Goal: Information Seeking & Learning: Learn about a topic

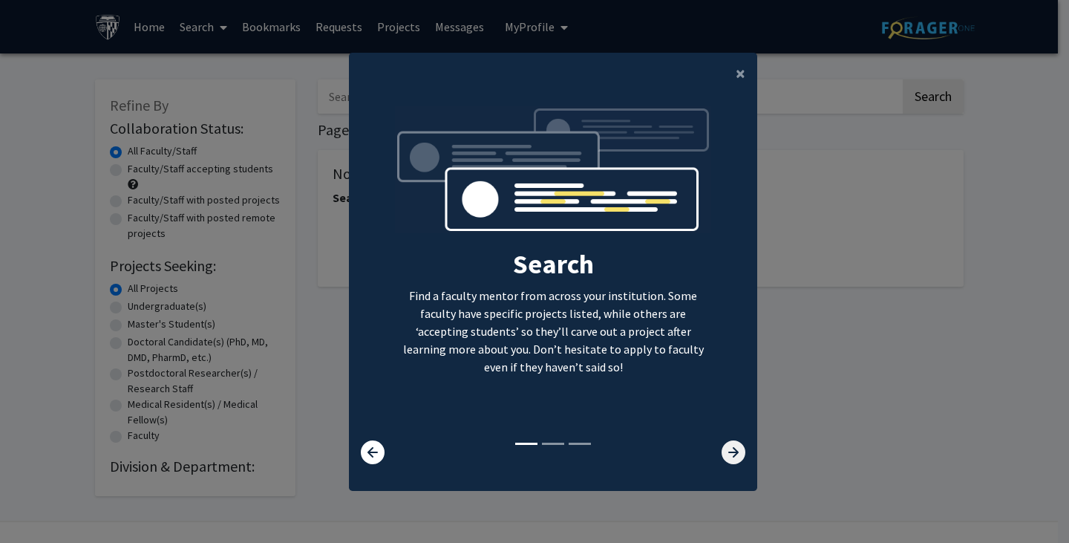
click at [731, 447] on icon at bounding box center [734, 452] width 24 height 24
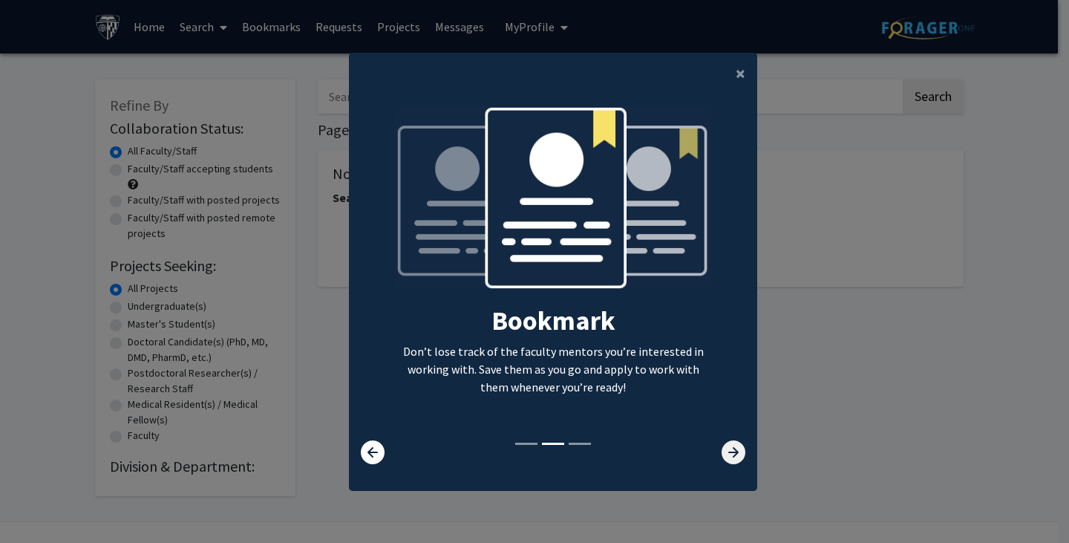
click at [731, 447] on icon at bounding box center [734, 452] width 24 height 24
click at [729, 75] on button "×" at bounding box center [740, 74] width 33 height 42
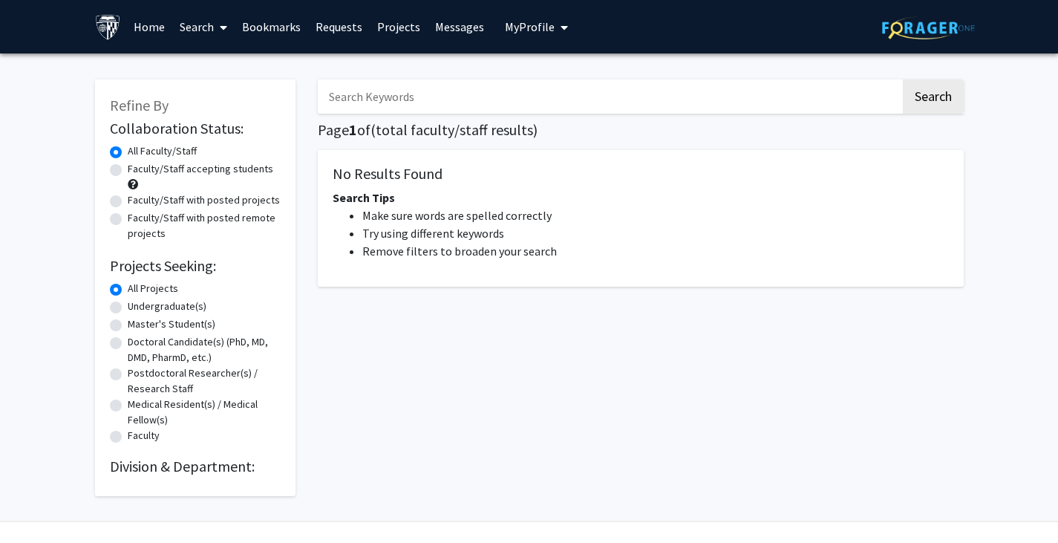
click at [416, 108] on input "Search Keywords" at bounding box center [609, 96] width 583 height 34
click at [128, 304] on label "Undergraduate(s)" at bounding box center [167, 307] width 79 height 16
click at [128, 304] on input "Undergraduate(s)" at bounding box center [133, 304] width 10 height 10
radio input "true"
click at [128, 165] on label "Faculty/Staff accepting students" at bounding box center [201, 169] width 146 height 16
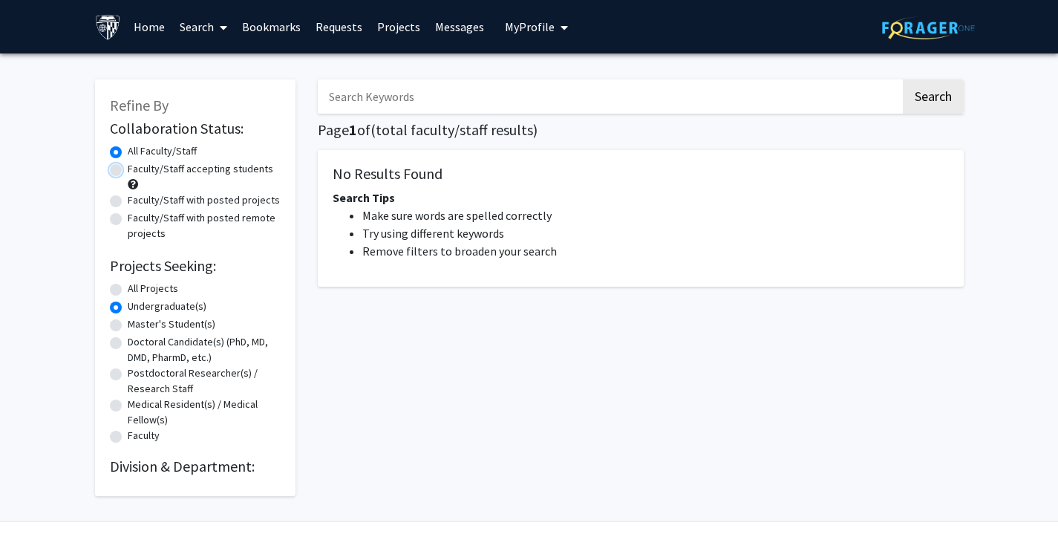
click at [128, 165] on input "Faculty/Staff accepting students" at bounding box center [133, 166] width 10 height 10
radio input "true"
click at [424, 113] on input "Search Keywords" at bounding box center [609, 96] width 583 height 34
type input "biomedical engineering"
click at [911, 94] on button "Search" at bounding box center [933, 96] width 61 height 34
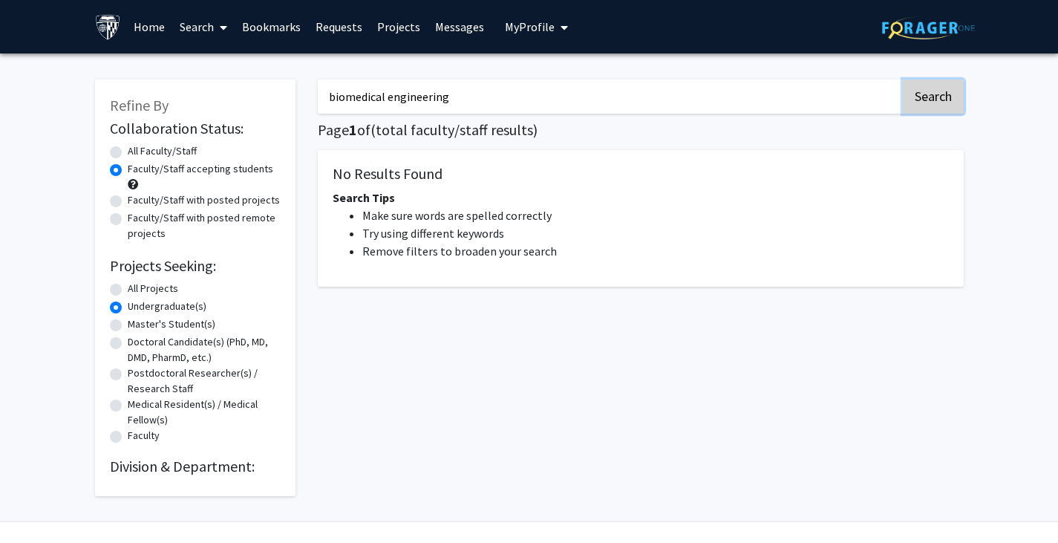
radio input "true"
click at [911, 94] on button "Search" at bounding box center [933, 96] width 61 height 34
click at [206, 30] on link "Search" at bounding box center [203, 27] width 62 height 52
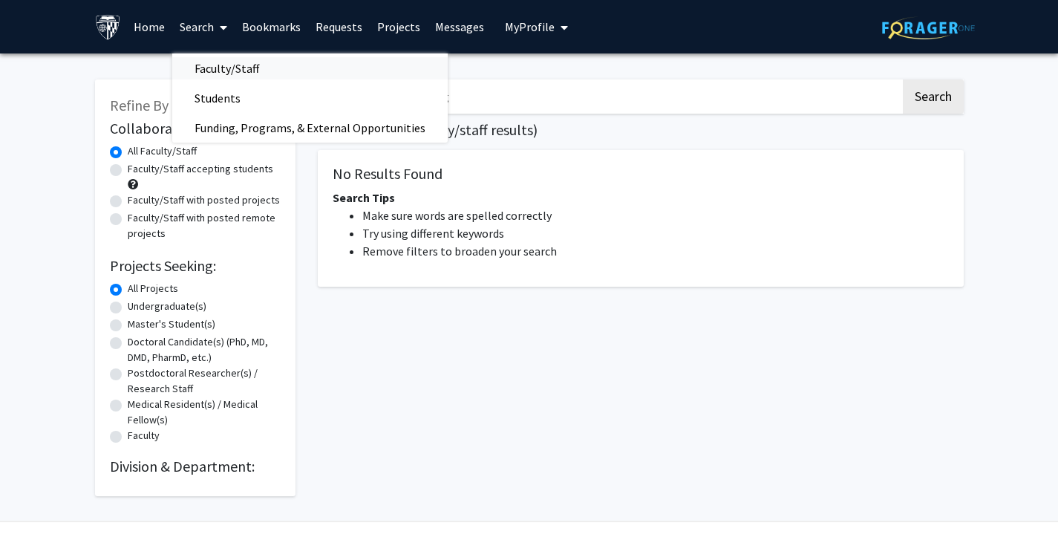
click at [216, 67] on span "Faculty/Staff" at bounding box center [226, 68] width 109 height 30
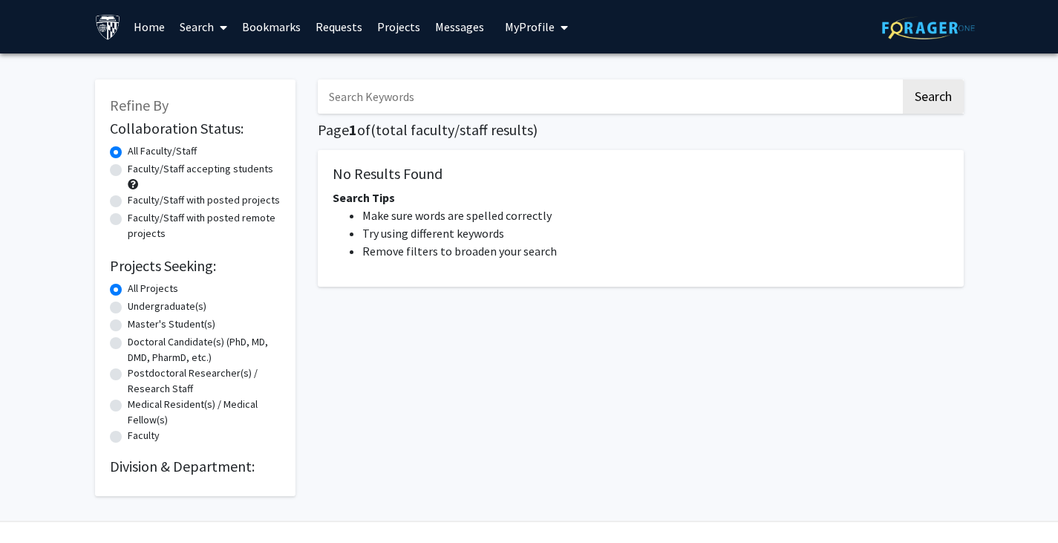
click at [388, 36] on link "Projects" at bounding box center [399, 27] width 58 height 52
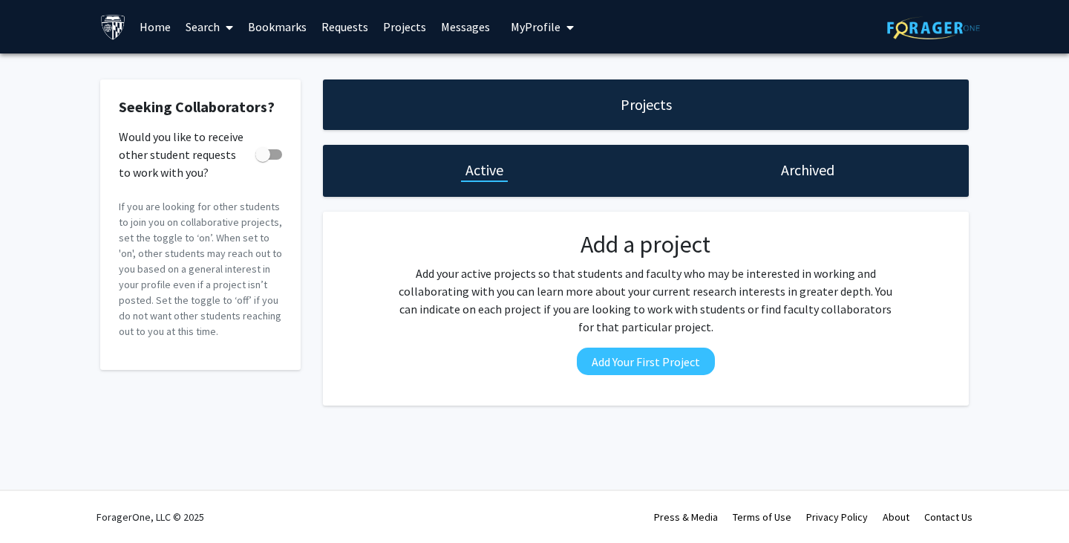
click at [161, 23] on link "Home" at bounding box center [155, 27] width 46 height 52
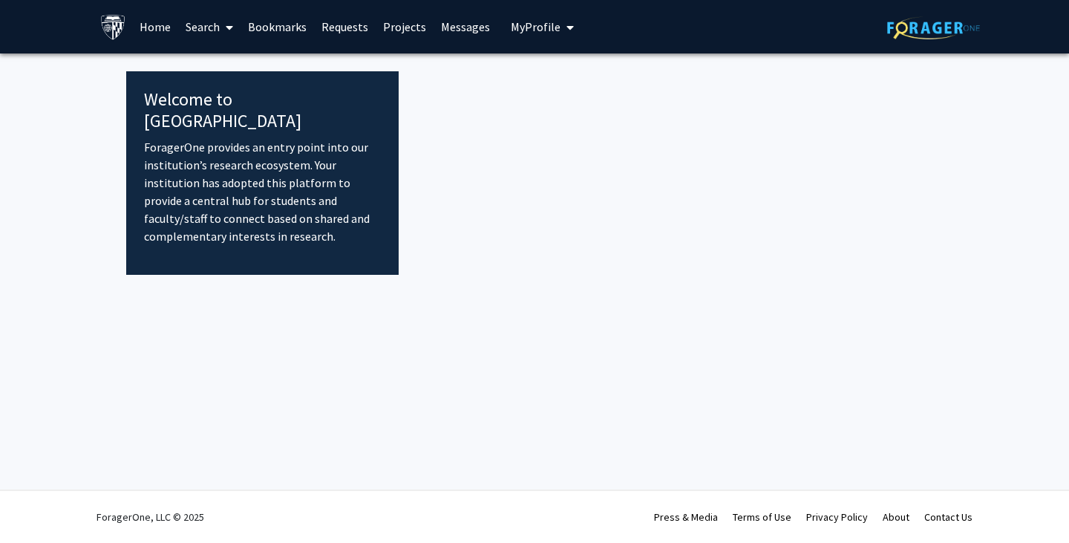
click at [495, 266] on div "Skip navigation Home Search Bookmarks Requests Projects Messages My Profile [PE…" at bounding box center [534, 271] width 1069 height 543
click at [286, 167] on p "ForagerOne provides an entry point into our institution’s research ecosystem. Y…" at bounding box center [262, 191] width 237 height 107
click at [330, 200] on p "ForagerOne provides an entry point into our institution’s research ecosystem. Y…" at bounding box center [262, 191] width 237 height 107
click at [206, 33] on link "Search" at bounding box center [209, 27] width 62 height 52
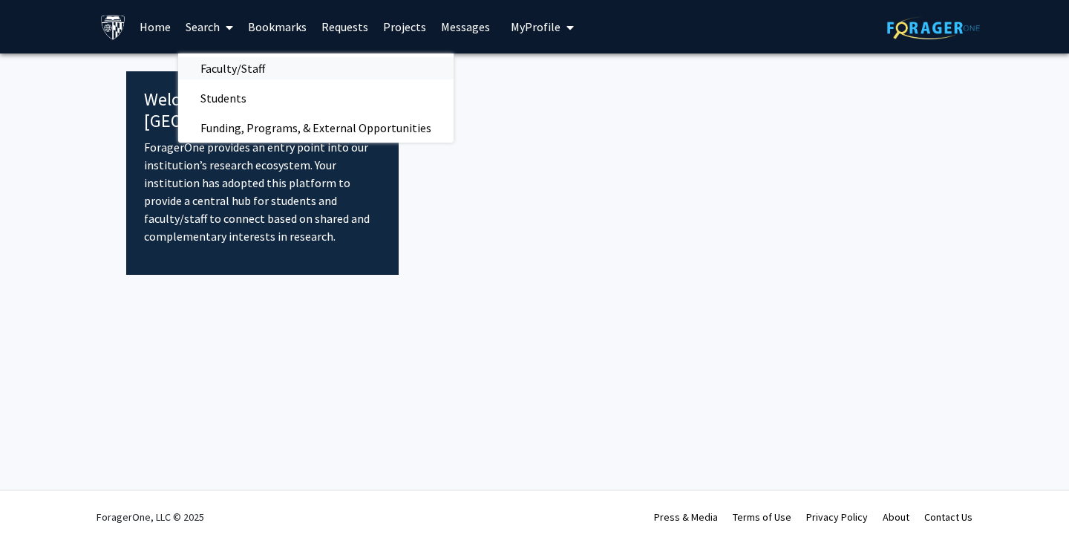
click at [226, 69] on span "Faculty/Staff" at bounding box center [232, 68] width 109 height 30
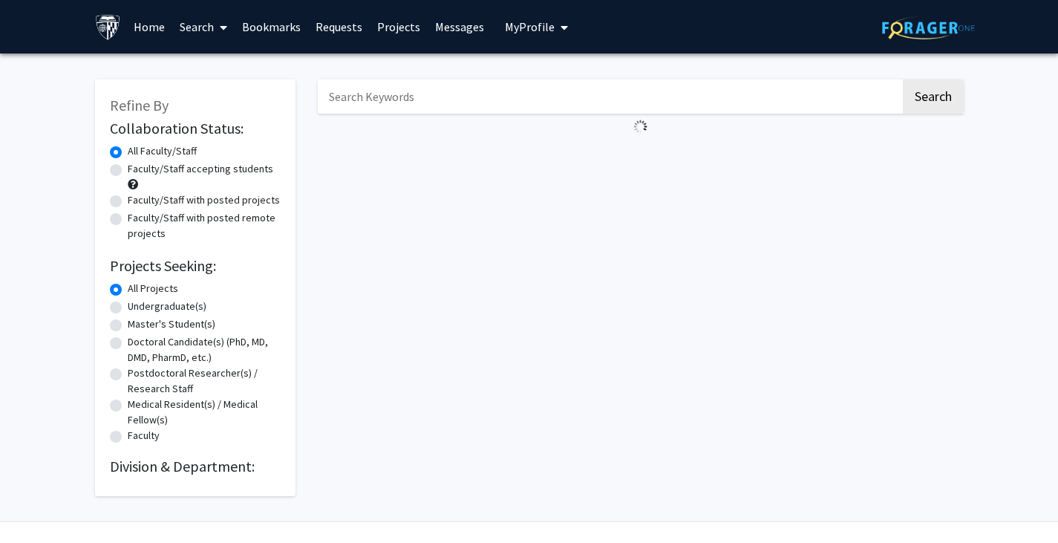
click at [535, 27] on span "My Profile" at bounding box center [530, 26] width 50 height 15
click at [472, 85] on input "Search Keywords" at bounding box center [609, 96] width 583 height 34
type input "biomedical engineering"
click at [933, 108] on button "Search" at bounding box center [933, 96] width 61 height 34
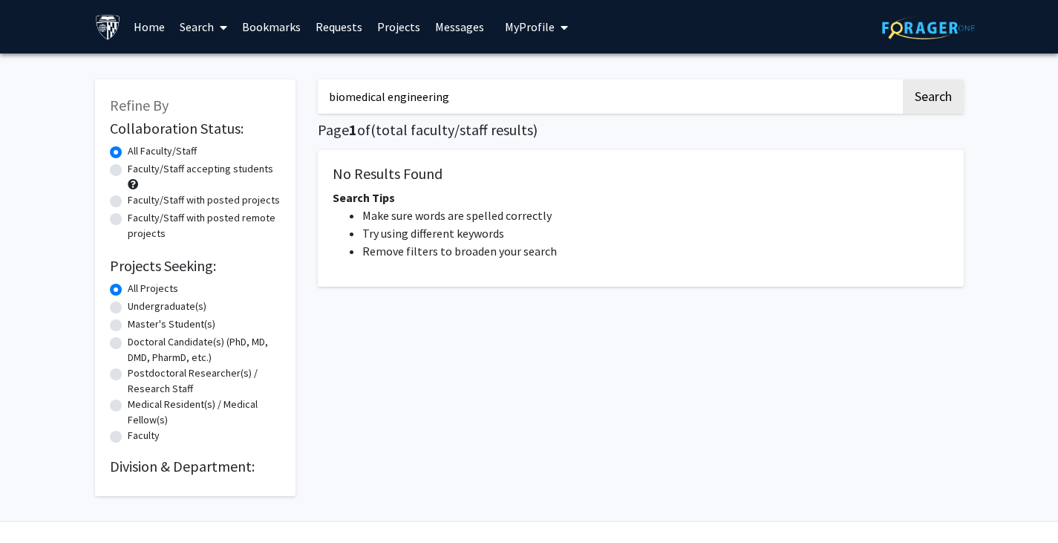
drag, startPoint x: 377, startPoint y: 96, endPoint x: 248, endPoint y: 98, distance: 129.2
click at [248, 98] on div "Refine By Collaboration Status: Collaboration Status All Faculty/Staff Collabor…" at bounding box center [529, 280] width 891 height 431
click at [961, 105] on button "Search" at bounding box center [933, 96] width 61 height 34
click at [962, 105] on button "Search" at bounding box center [933, 96] width 61 height 34
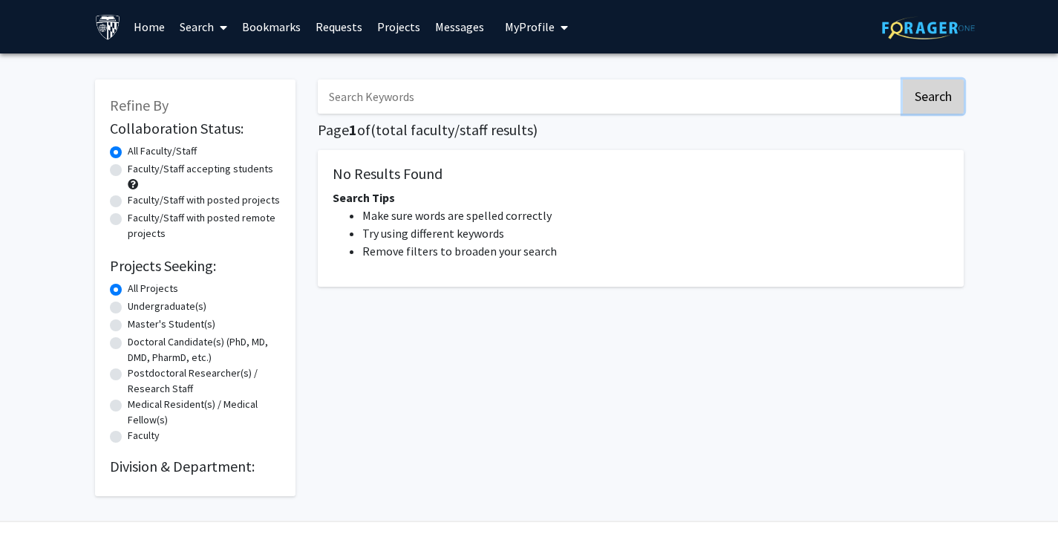
click at [962, 105] on button "Search" at bounding box center [933, 96] width 61 height 34
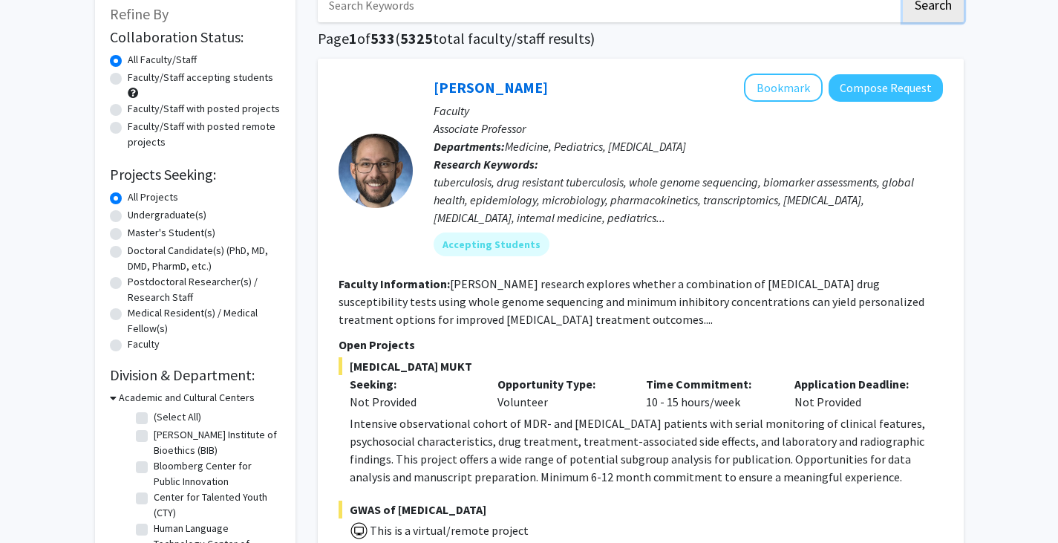
scroll to position [99, 0]
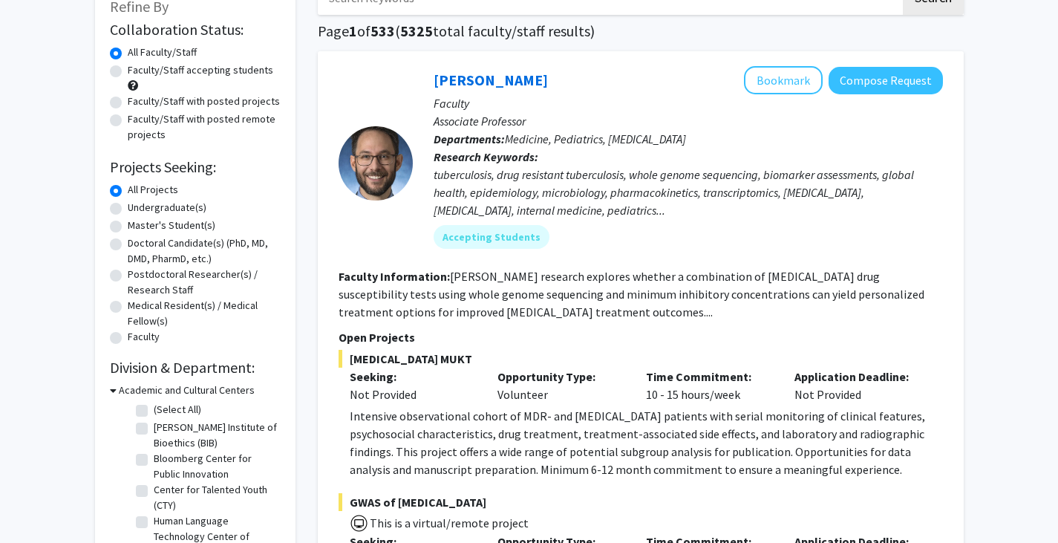
click at [128, 208] on label "Undergraduate(s)" at bounding box center [167, 208] width 79 height 16
click at [128, 208] on input "Undergraduate(s)" at bounding box center [133, 205] width 10 height 10
radio input "true"
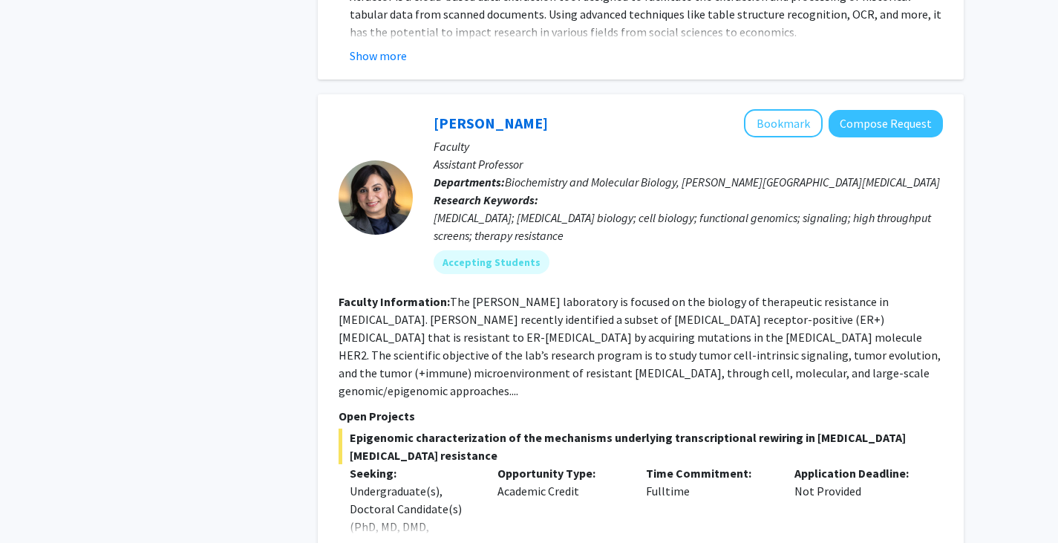
scroll to position [2710, 0]
click at [782, 108] on button "Bookmark" at bounding box center [783, 122] width 79 height 28
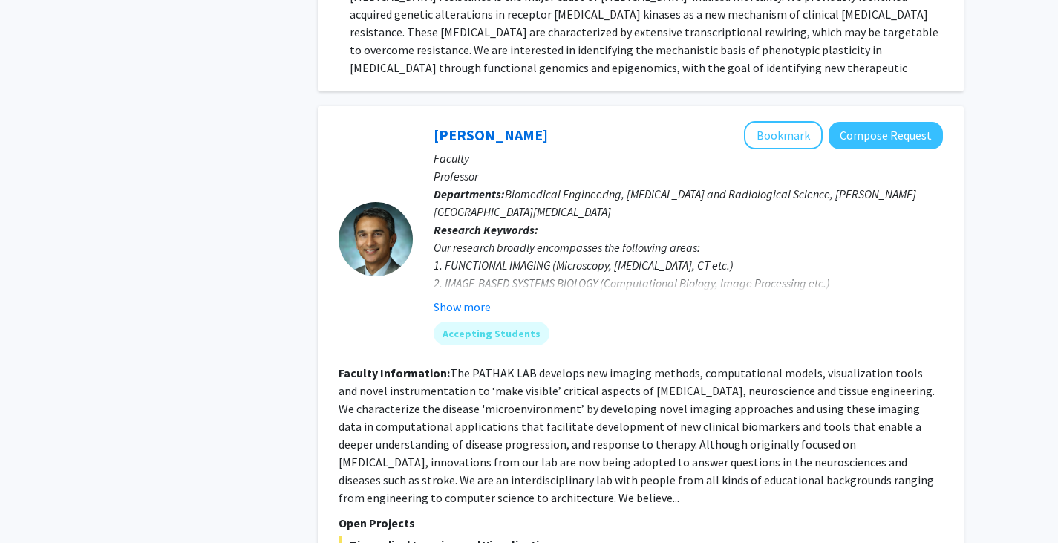
scroll to position [3270, 0]
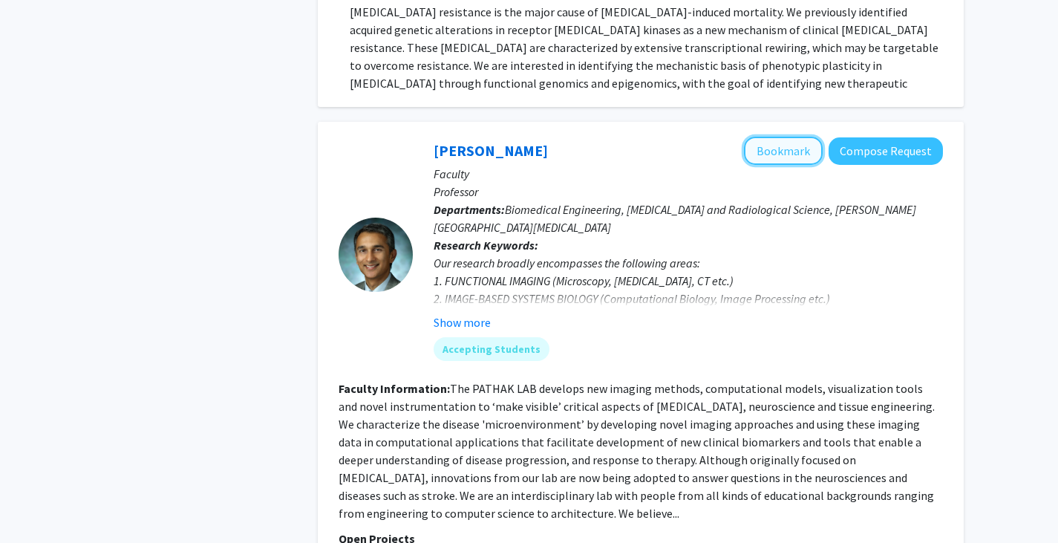
click at [771, 137] on button "Bookmark" at bounding box center [783, 151] width 79 height 28
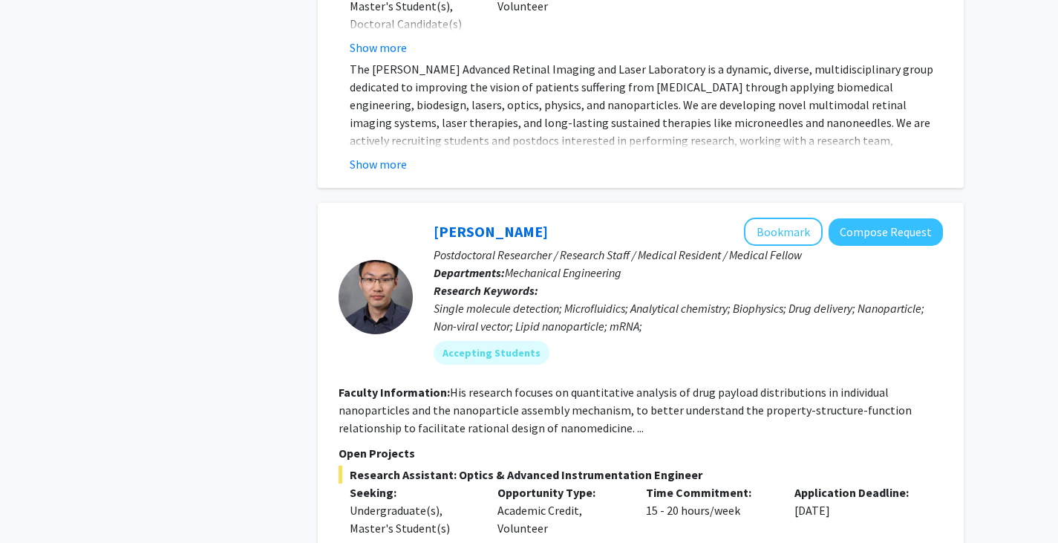
scroll to position [4478, 0]
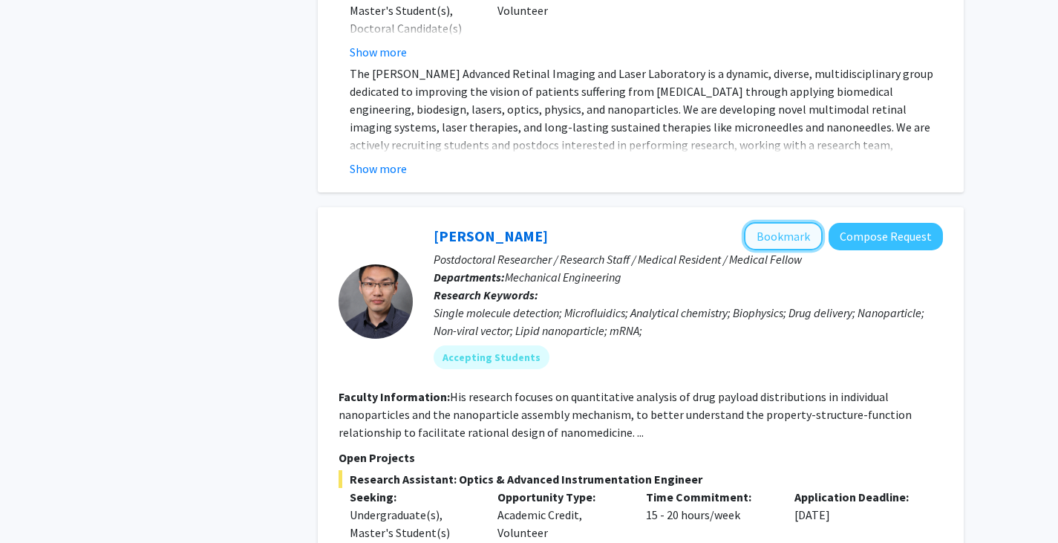
click at [786, 222] on button "Bookmark" at bounding box center [783, 236] width 79 height 28
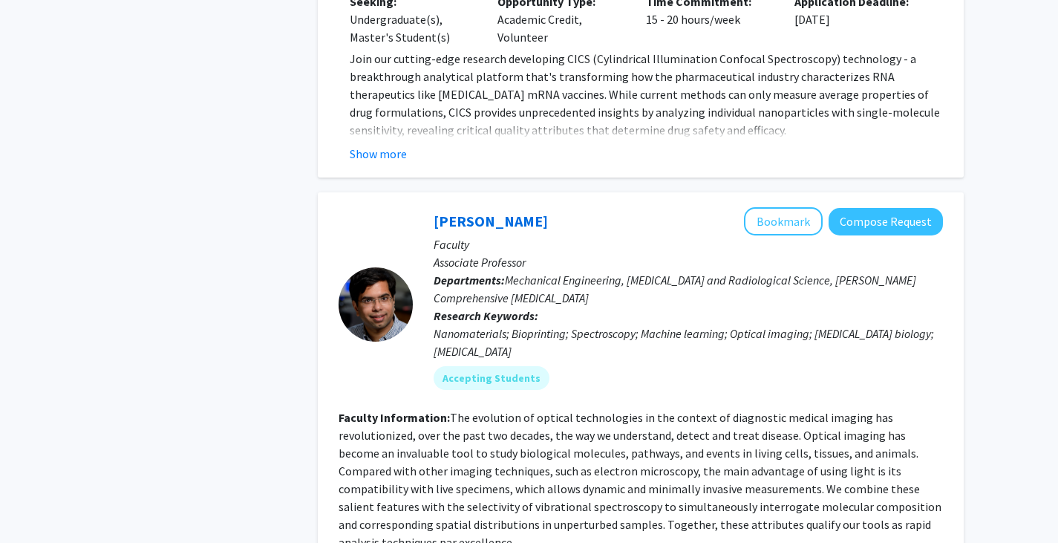
scroll to position [5376, 0]
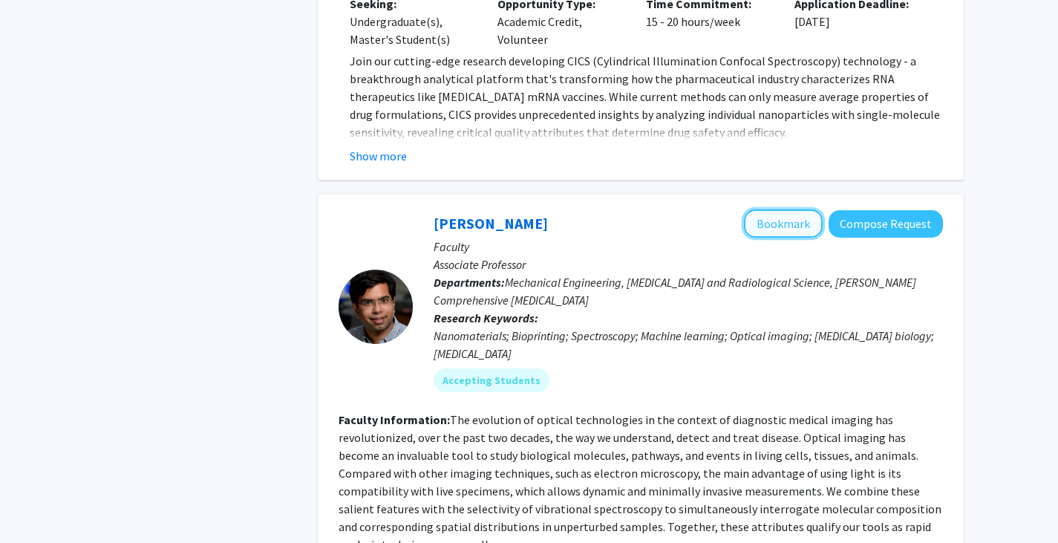
click at [790, 209] on button "Bookmark" at bounding box center [783, 223] width 79 height 28
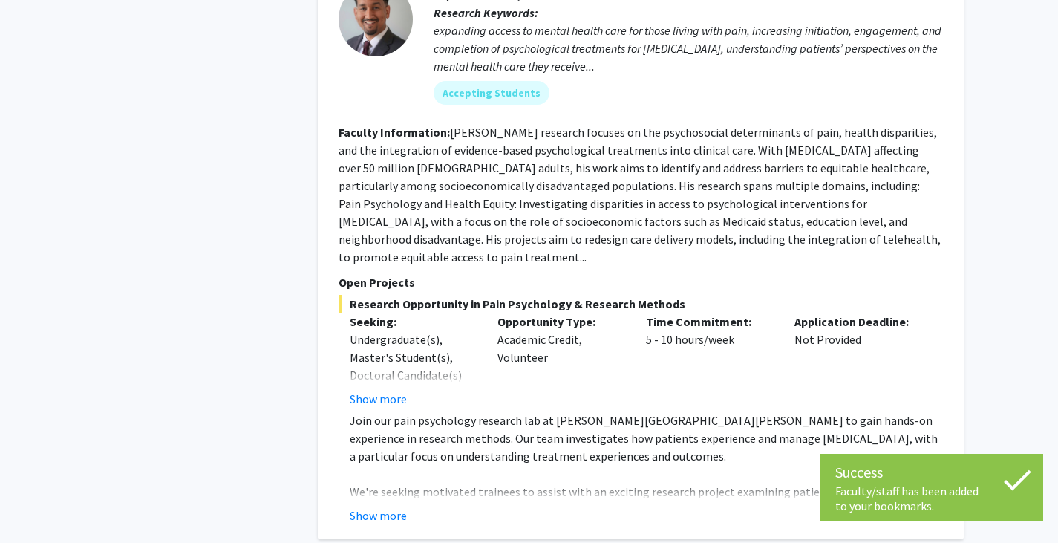
scroll to position [6471, 0]
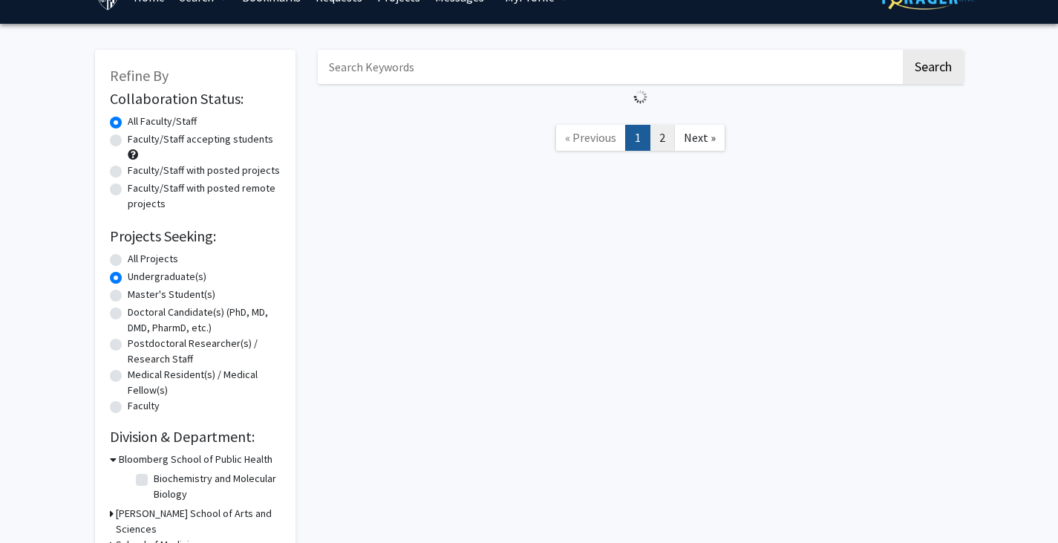
scroll to position [33, 0]
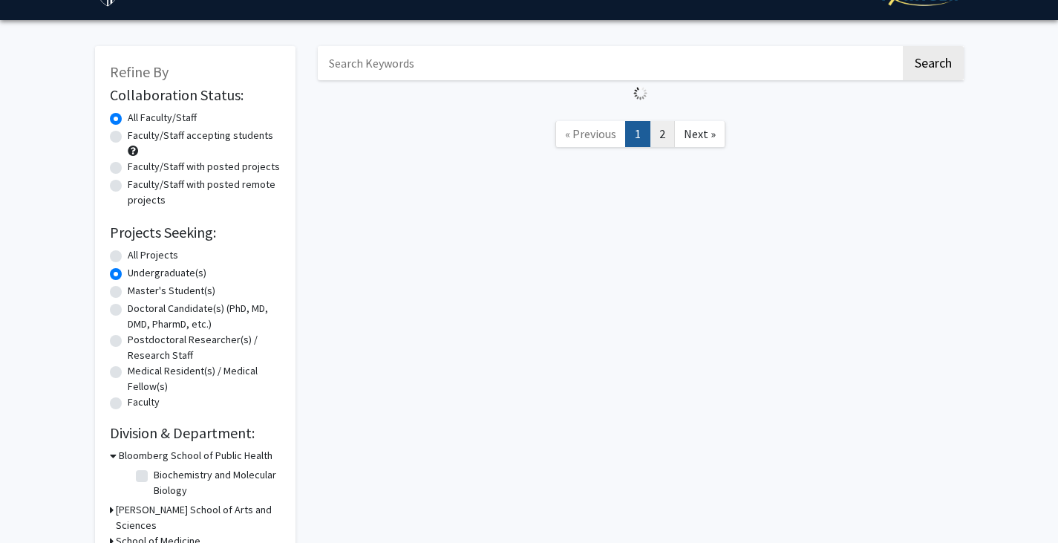
click at [663, 123] on link "2" at bounding box center [662, 134] width 25 height 26
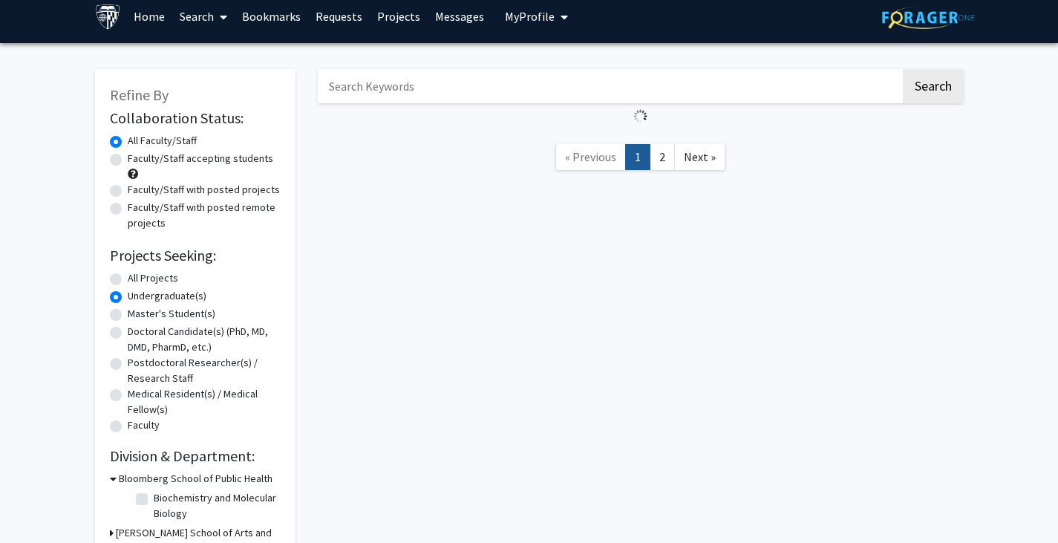
scroll to position [0, 0]
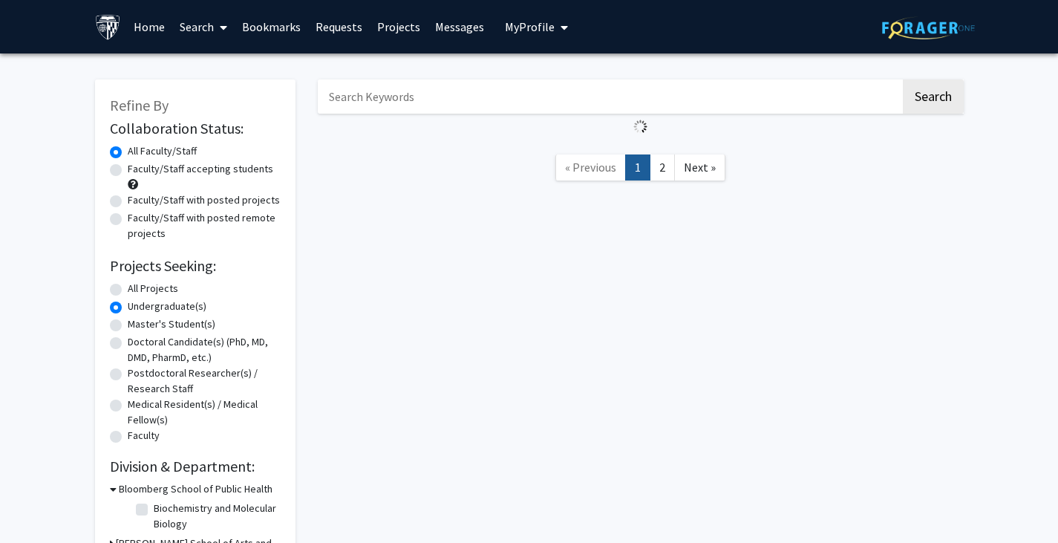
click at [275, 26] on link "Bookmarks" at bounding box center [272, 27] width 74 height 52
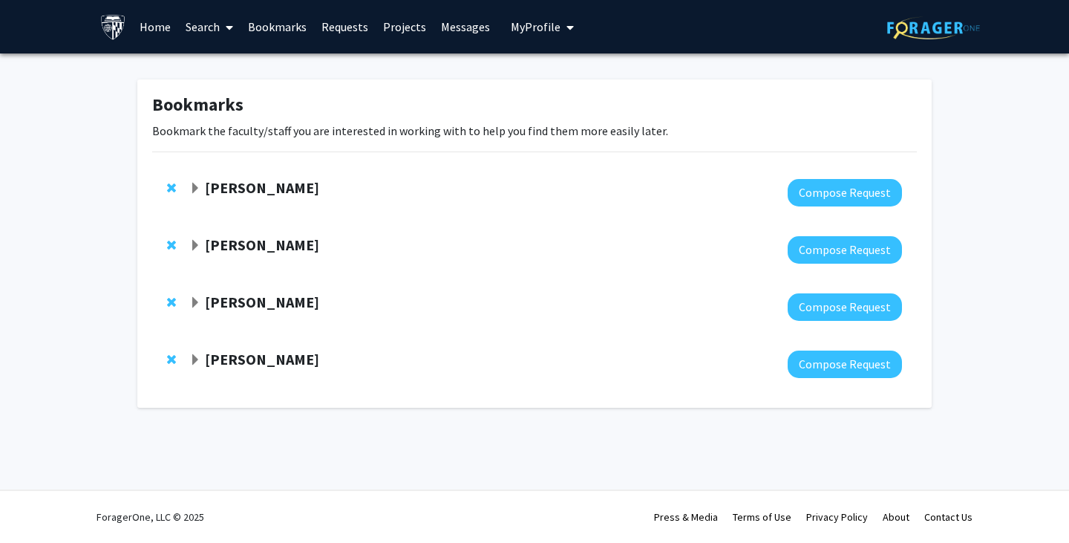
click at [144, 31] on link "Home" at bounding box center [155, 27] width 46 height 52
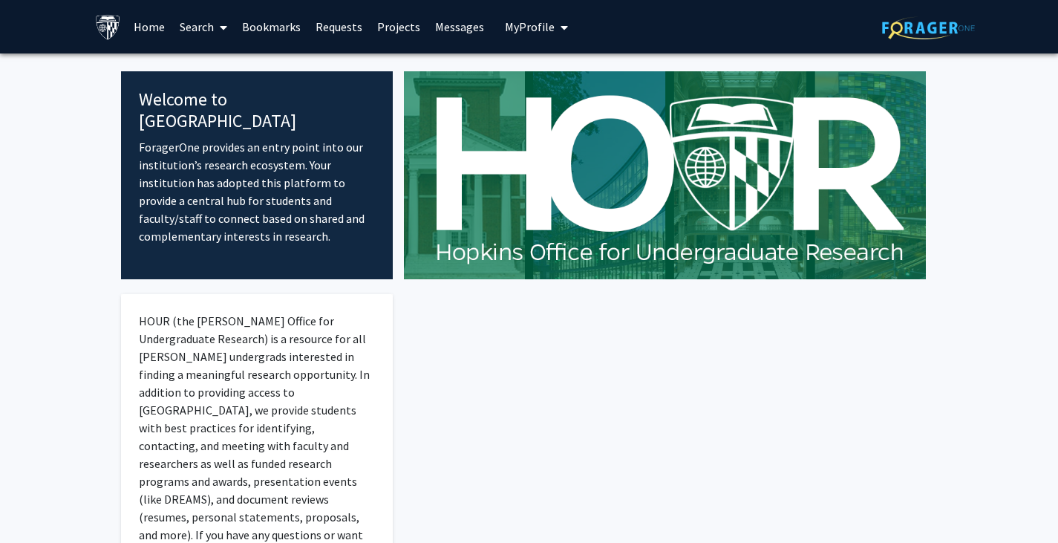
click at [195, 25] on link "Search" at bounding box center [203, 27] width 62 height 52
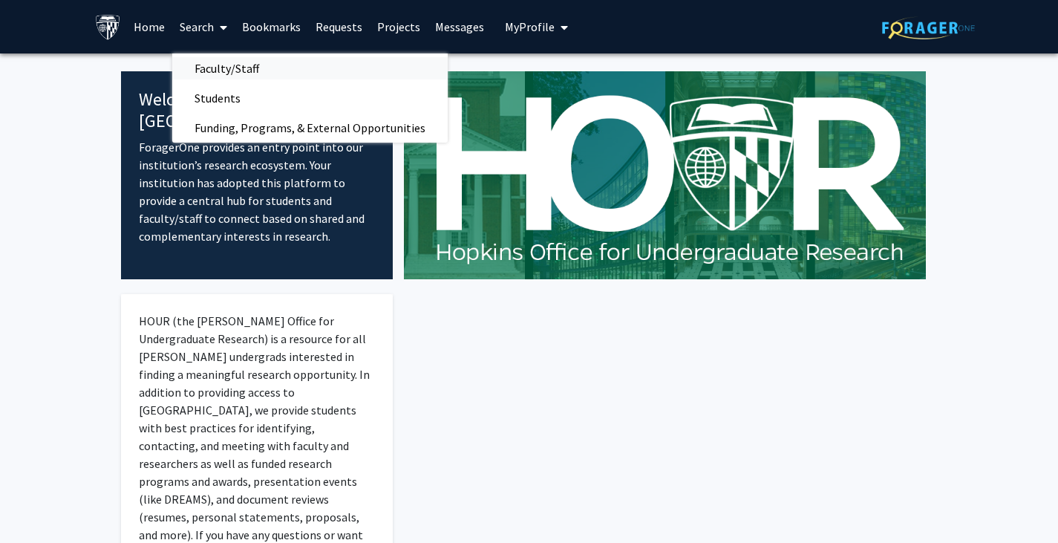
click at [257, 67] on span "Faculty/Staff" at bounding box center [226, 68] width 109 height 30
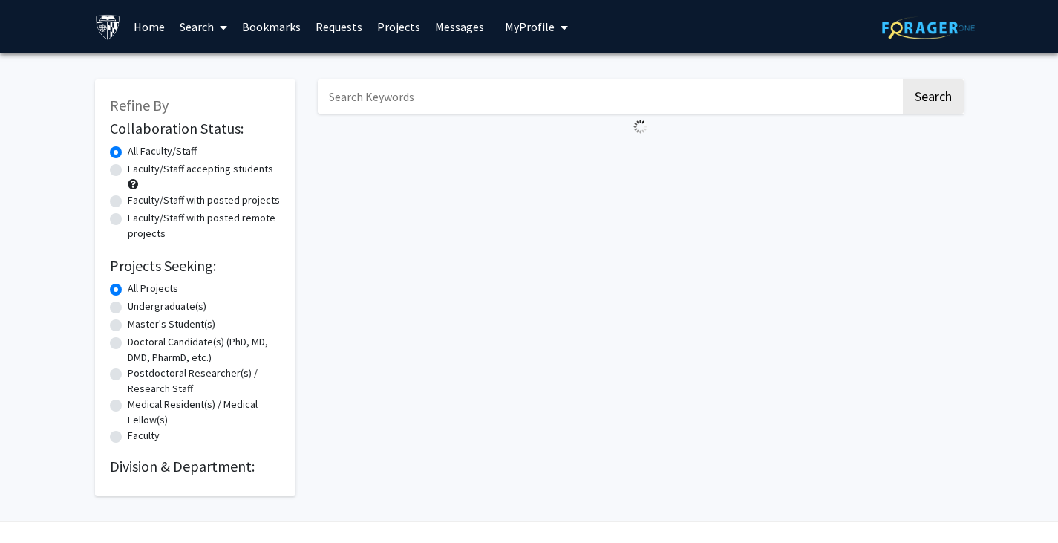
click at [277, 28] on link "Bookmarks" at bounding box center [272, 27] width 74 height 52
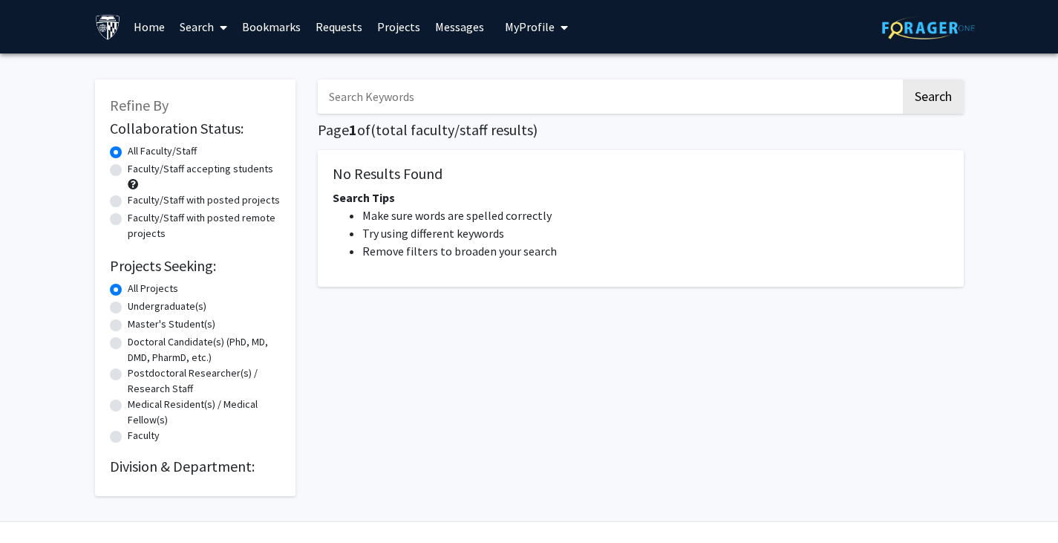
click at [128, 310] on label "Undergraduate(s)" at bounding box center [167, 307] width 79 height 16
click at [128, 308] on input "Undergraduate(s)" at bounding box center [133, 304] width 10 height 10
radio input "true"
click at [128, 172] on label "Faculty/Staff accepting students" at bounding box center [201, 169] width 146 height 16
click at [128, 171] on input "Faculty/Staff accepting students" at bounding box center [133, 166] width 10 height 10
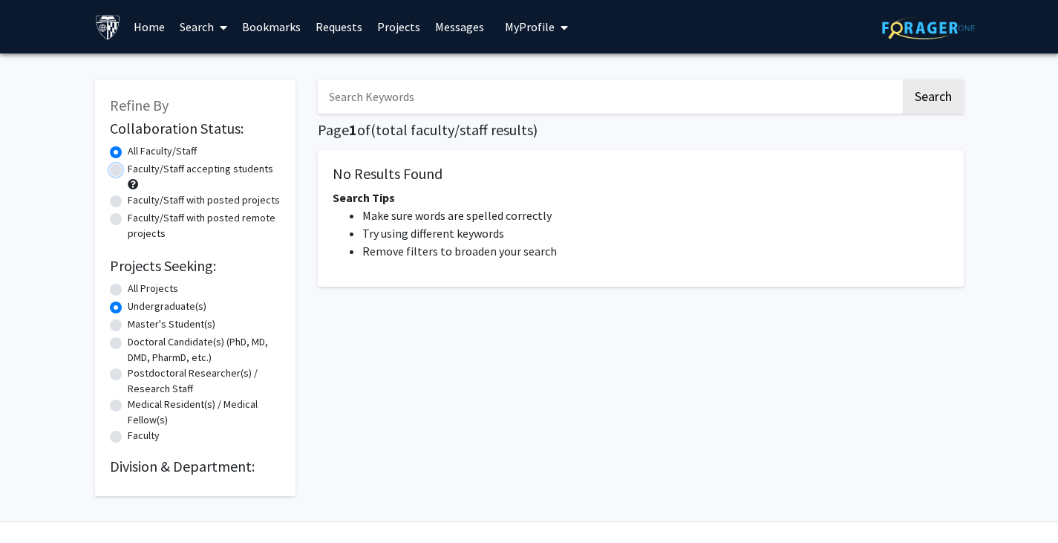
radio input "true"
click at [128, 203] on label "Faculty/Staff with posted projects" at bounding box center [204, 200] width 152 height 16
click at [128, 202] on input "Faculty/Staff with posted projects" at bounding box center [133, 197] width 10 height 10
radio input "true"
click at [934, 88] on button "Search" at bounding box center [933, 96] width 61 height 34
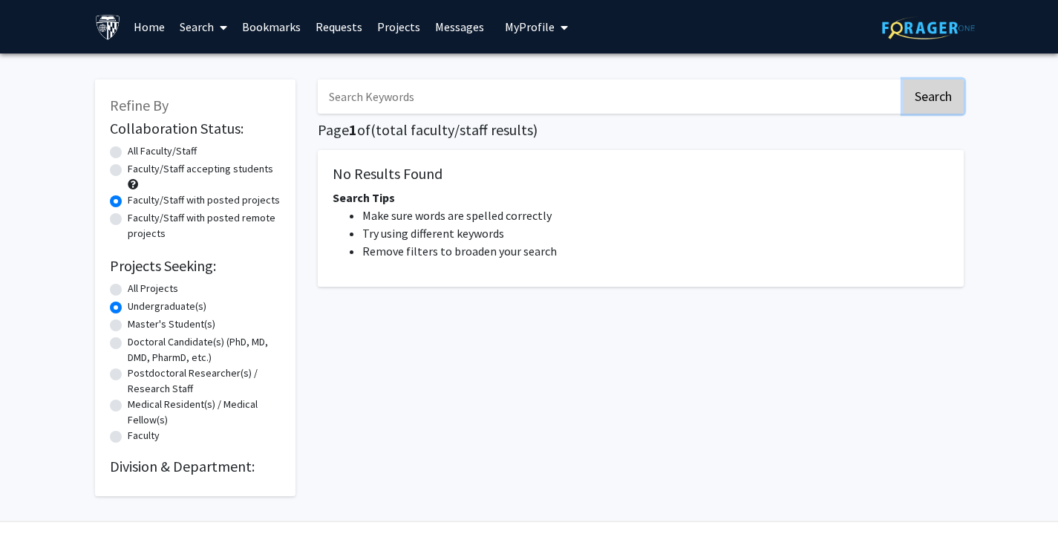
radio input "true"
click at [547, 105] on input "Search Keywords" at bounding box center [609, 96] width 583 height 34
click at [746, 209] on li "Make sure words are spelled correctly" at bounding box center [655, 215] width 587 height 18
click at [339, 32] on link "Requests" at bounding box center [339, 27] width 62 height 52
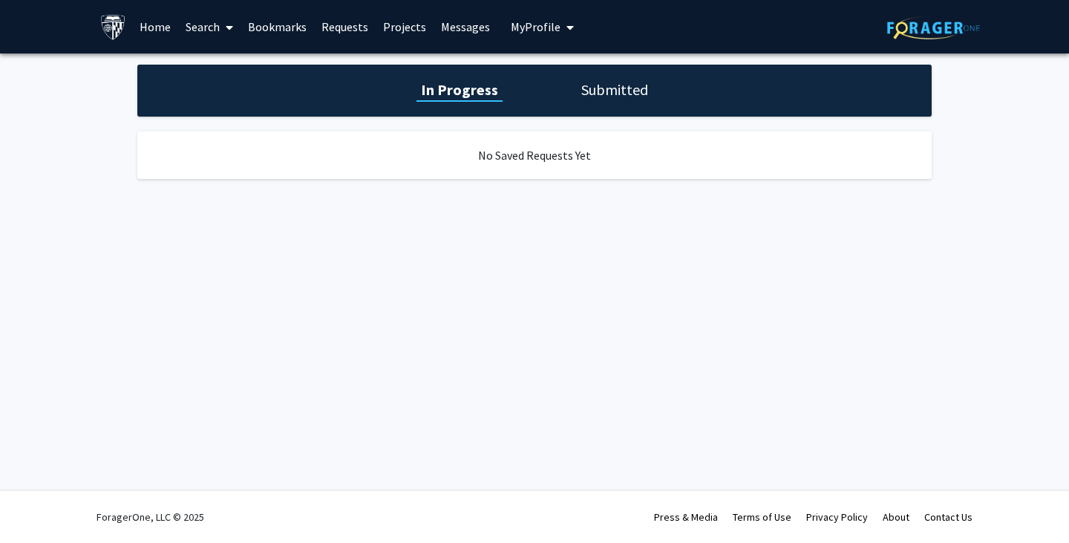
click at [391, 35] on link "Projects" at bounding box center [405, 27] width 58 height 52
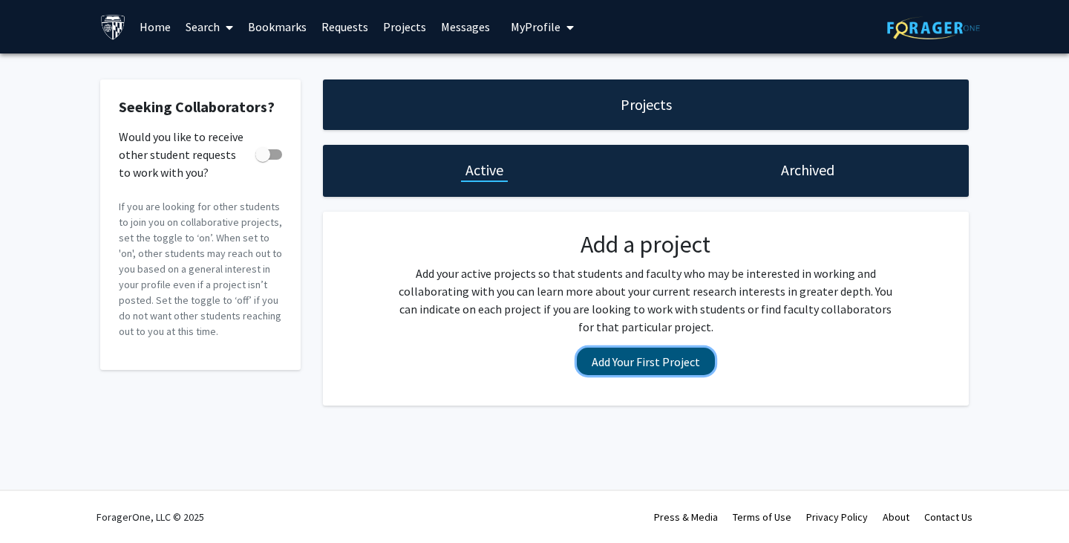
click at [659, 355] on button "Add Your First Project" at bounding box center [646, 361] width 138 height 27
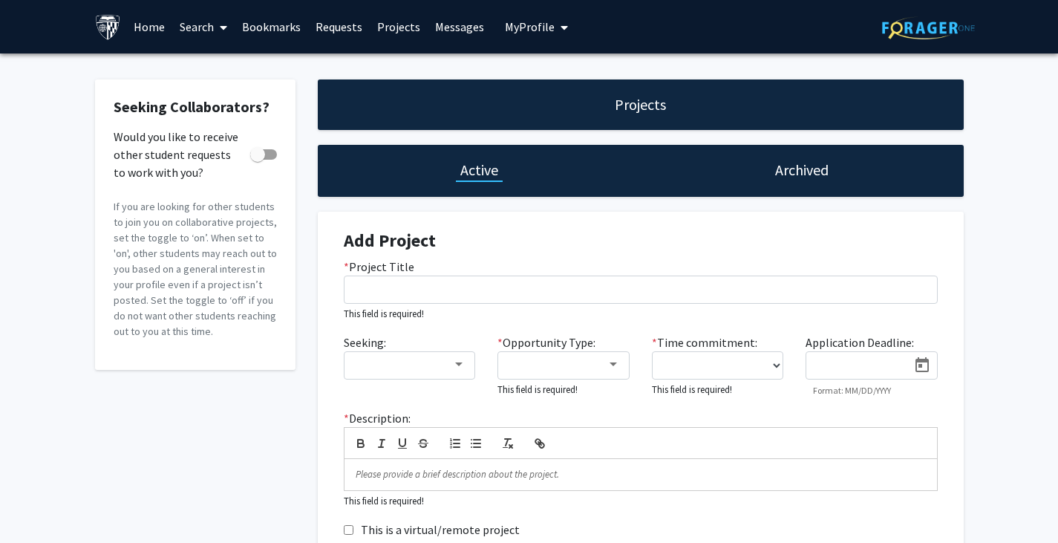
click at [475, 33] on link "Messages" at bounding box center [460, 27] width 64 height 52
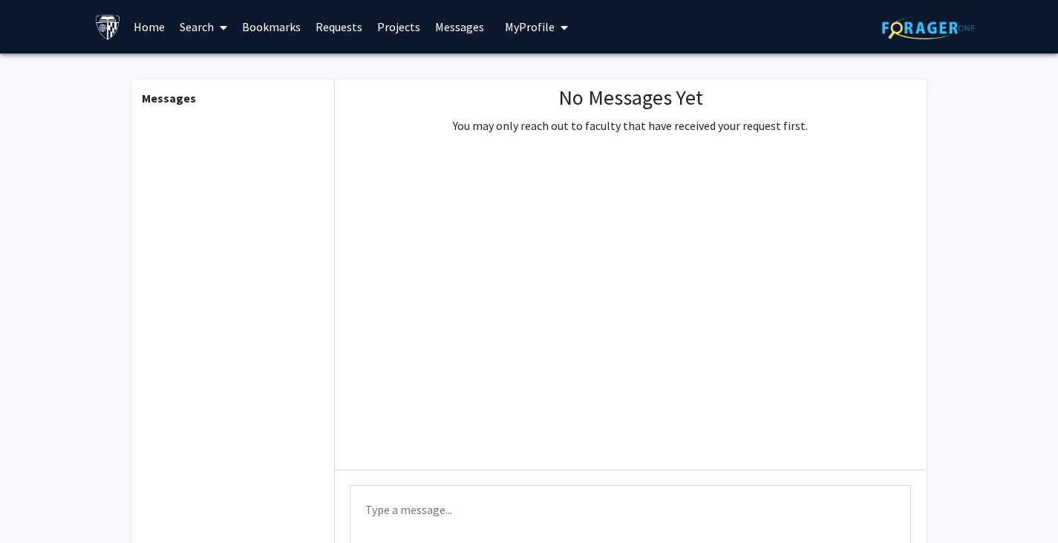
click at [521, 33] on span "My Profile" at bounding box center [530, 26] width 50 height 15
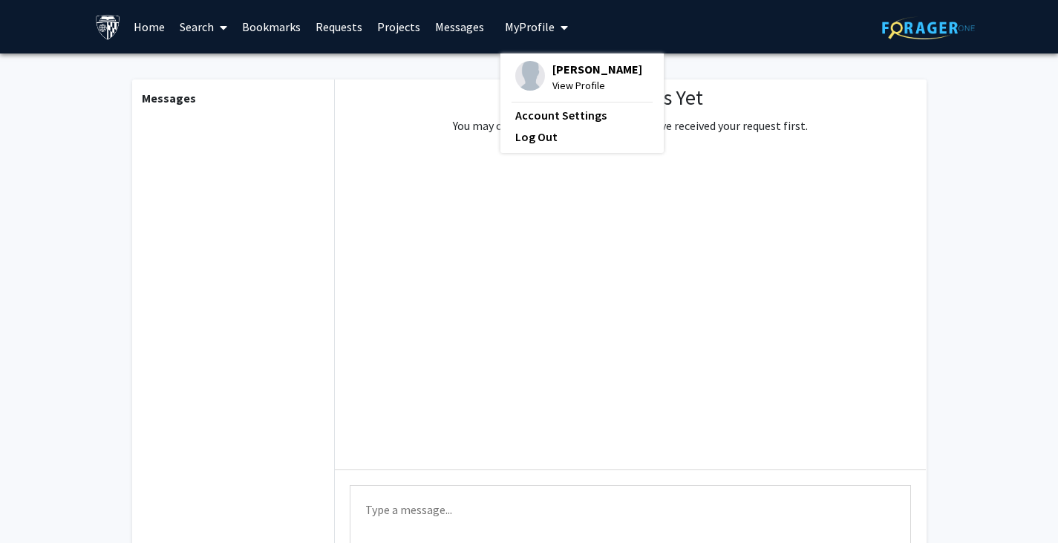
click at [415, 111] on div "No Messages Yet You may only reach out to faculty that have received your reque…" at bounding box center [630, 274] width 591 height 390
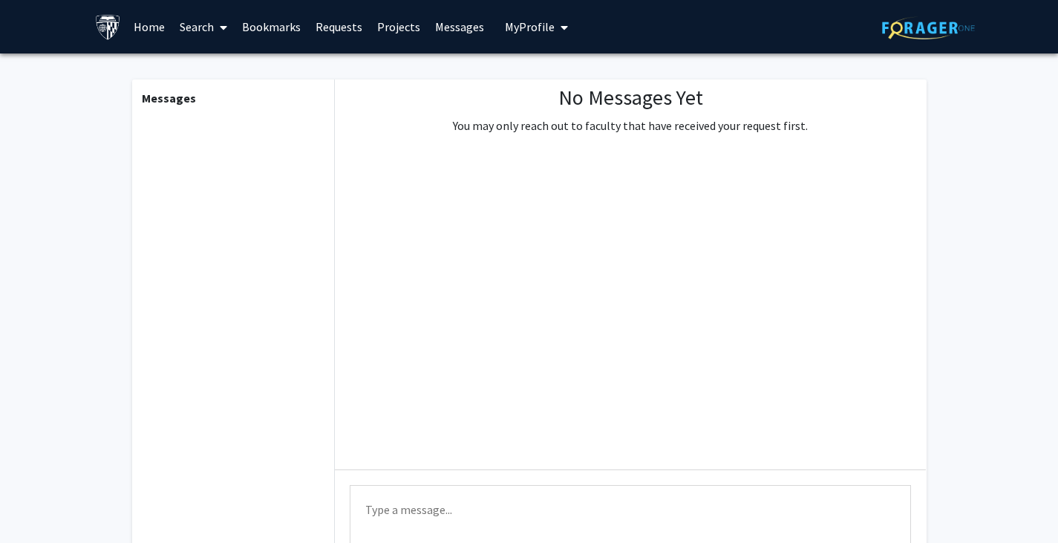
click at [158, 17] on link "Home" at bounding box center [149, 27] width 46 height 52
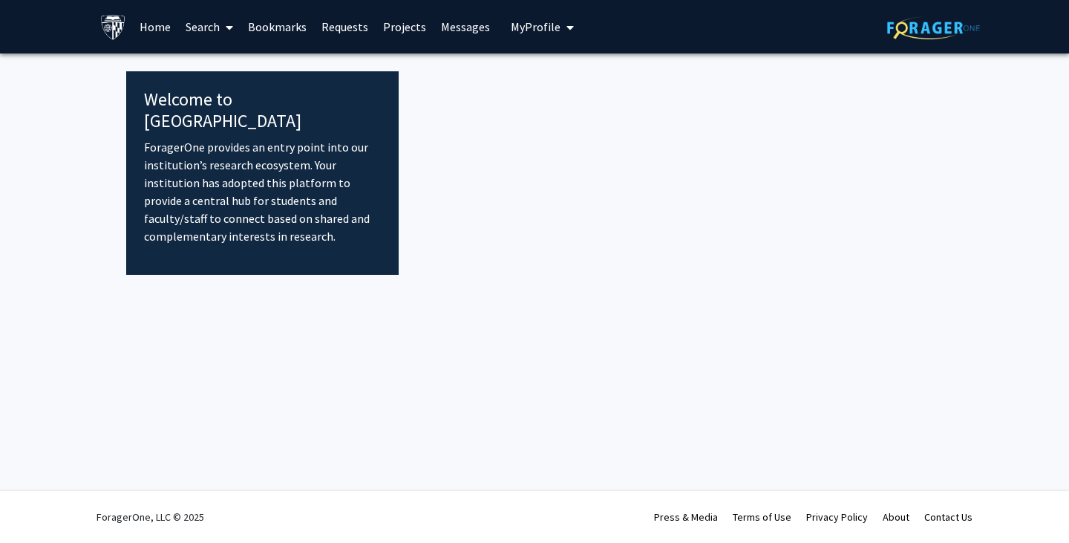
click at [115, 33] on img at bounding box center [113, 27] width 26 height 26
click at [110, 33] on img at bounding box center [113, 27] width 26 height 26
click at [150, 40] on link "Home" at bounding box center [155, 27] width 46 height 52
click at [149, 37] on link "Home" at bounding box center [155, 27] width 46 height 52
